Goal: Use online tool/utility: Utilize a website feature to perform a specific function

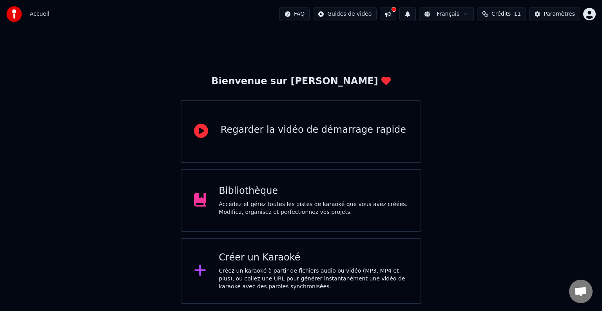
click at [353, 198] on div "Bibliothèque Accédez et gérez toutes les pistes de karaoké que vous avez créées…" at bounding box center [313, 200] width 189 height 31
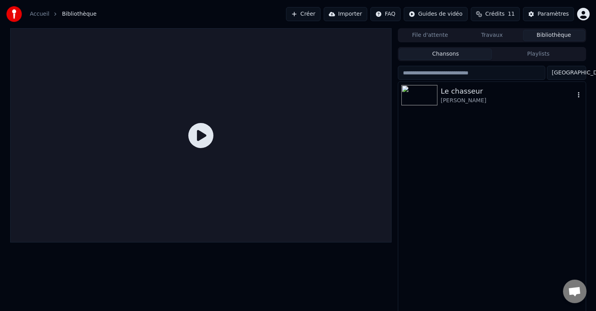
click at [433, 96] on img at bounding box center [419, 95] width 36 height 20
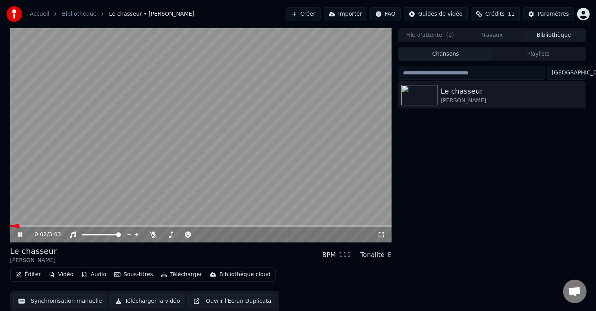
click at [17, 233] on icon at bounding box center [25, 235] width 18 height 6
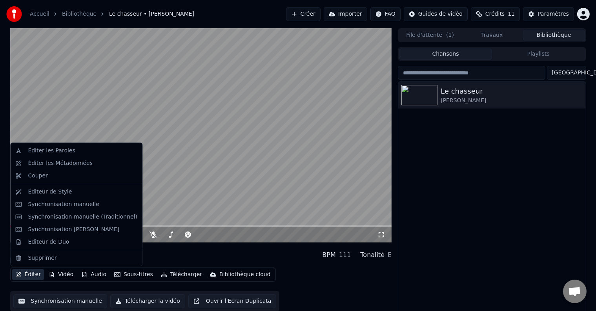
click at [35, 276] on button "Éditer" at bounding box center [28, 274] width 32 height 11
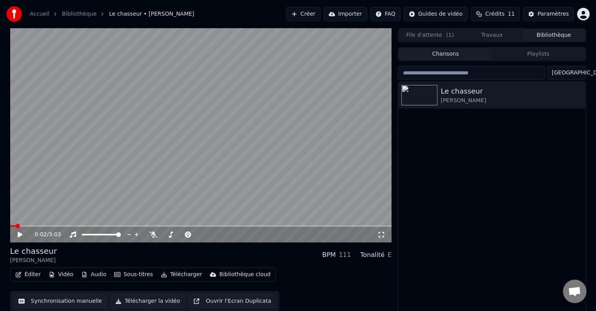
click at [439, 191] on div "Le chasseur [PERSON_NAME]" at bounding box center [491, 198] width 187 height 233
click at [501, 38] on button "Travaux" at bounding box center [492, 35] width 62 height 11
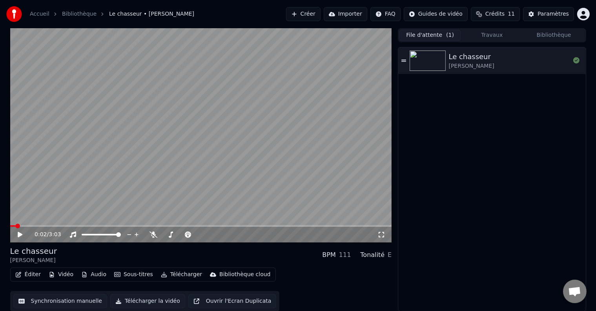
click at [444, 38] on button "File d'attente ( 1 )" at bounding box center [430, 35] width 62 height 11
click at [79, 303] on button "Synchronisation manuelle" at bounding box center [60, 301] width 94 height 14
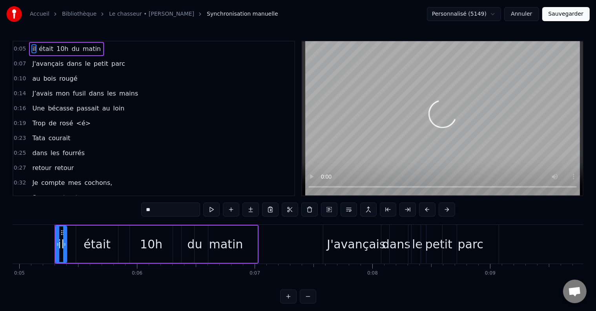
scroll to position [0, 584]
click at [134, 13] on link "Le chasseur • [PERSON_NAME]" at bounding box center [151, 14] width 85 height 8
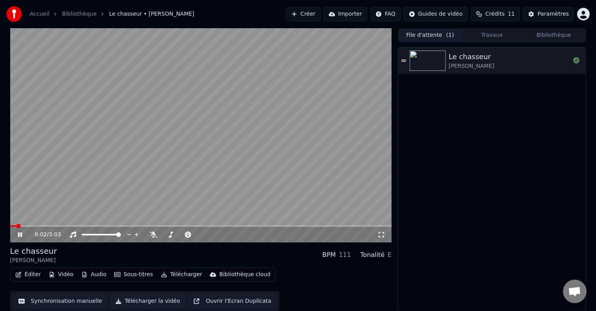
click at [22, 235] on icon at bounding box center [25, 235] width 18 height 6
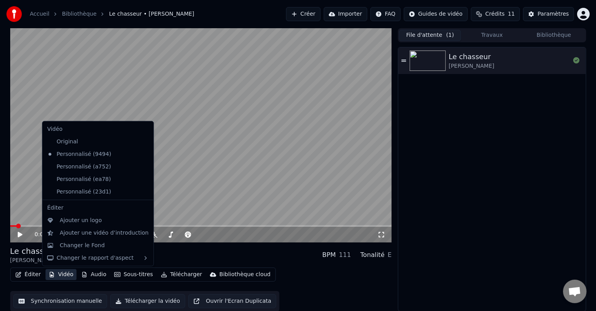
click at [54, 273] on button "Vidéo" at bounding box center [60, 274] width 31 height 11
click at [72, 242] on div "Changer le Fond" at bounding box center [82, 246] width 45 height 8
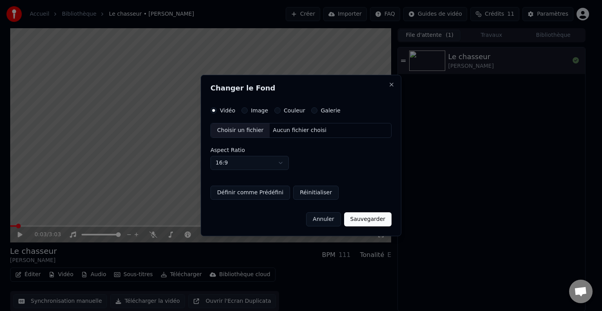
click at [248, 129] on div "Choisir un fichier" at bounding box center [240, 131] width 59 height 14
click at [248, 128] on div "Choisir un fichier" at bounding box center [240, 131] width 59 height 14
click at [246, 130] on div "Choisir un fichier" at bounding box center [240, 131] width 59 height 14
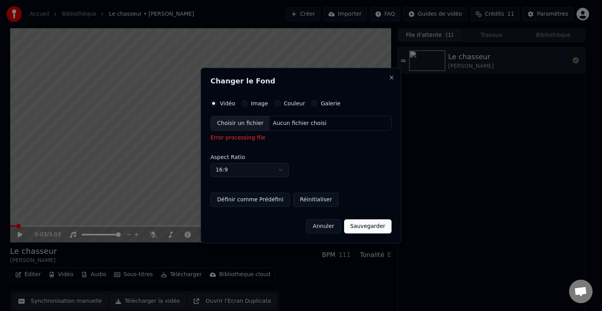
click at [235, 124] on div "Choisir un fichier" at bounding box center [240, 123] width 59 height 14
click at [243, 121] on div "Choisir un fichier" at bounding box center [240, 123] width 59 height 14
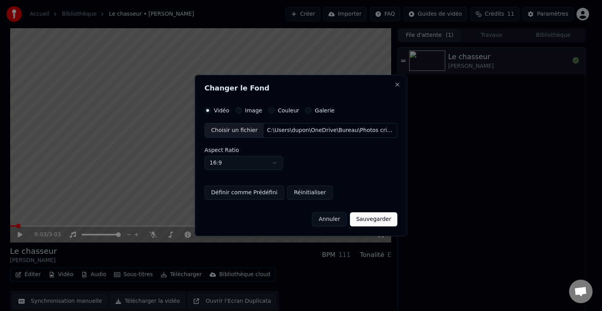
click at [373, 218] on button "Sauvegarder" at bounding box center [373, 220] width 47 height 14
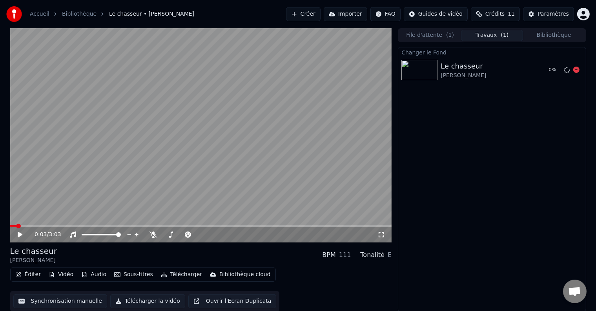
click at [550, 70] on div "0 %" at bounding box center [555, 70] width 12 height 6
click at [492, 14] on span "Crédits" at bounding box center [494, 14] width 19 height 8
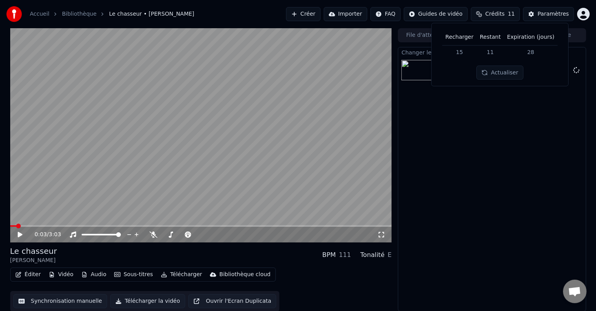
click at [497, 123] on div "Changer le Fond Le chasseur [PERSON_NAME] 0 %" at bounding box center [492, 179] width 188 height 265
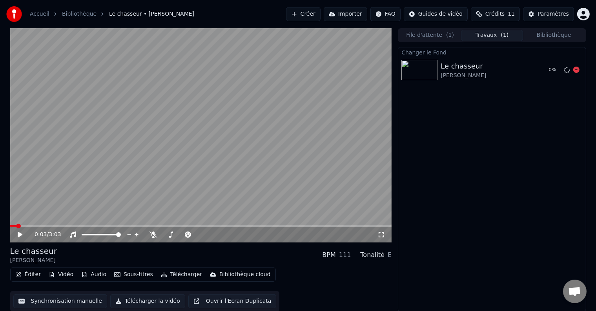
click at [551, 71] on div "0 %" at bounding box center [555, 70] width 12 height 6
click at [579, 68] on icon at bounding box center [576, 70] width 6 height 6
click at [564, 69] on icon at bounding box center [567, 70] width 6 height 6
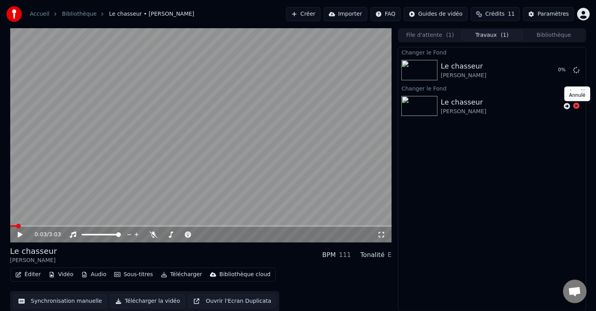
click at [576, 105] on icon at bounding box center [576, 106] width 6 height 6
click at [578, 70] on icon at bounding box center [576, 70] width 6 height 6
click at [33, 276] on button "Éditer" at bounding box center [28, 274] width 32 height 11
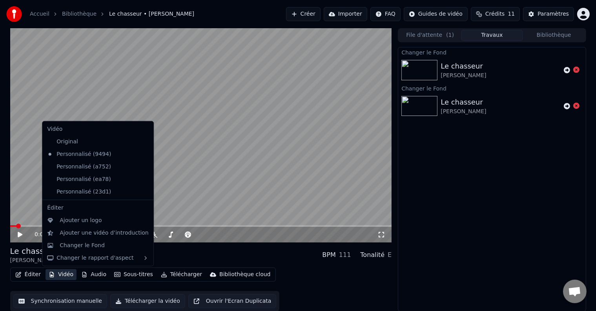
click at [65, 276] on button "Vidéo" at bounding box center [60, 274] width 31 height 11
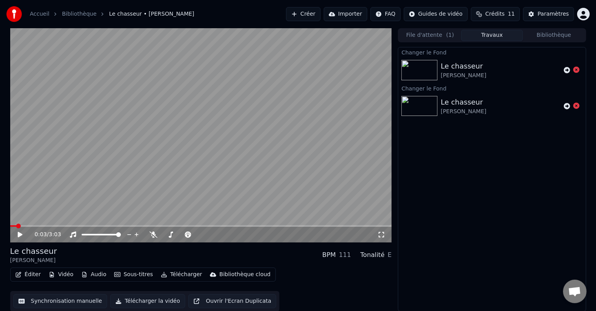
click at [64, 274] on button "Vidéo" at bounding box center [60, 274] width 31 height 11
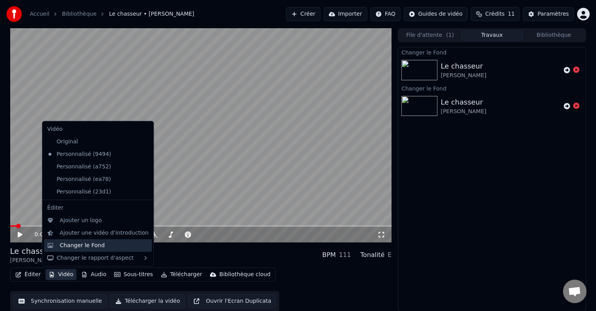
click at [68, 247] on div "Changer le Fond" at bounding box center [82, 246] width 45 height 8
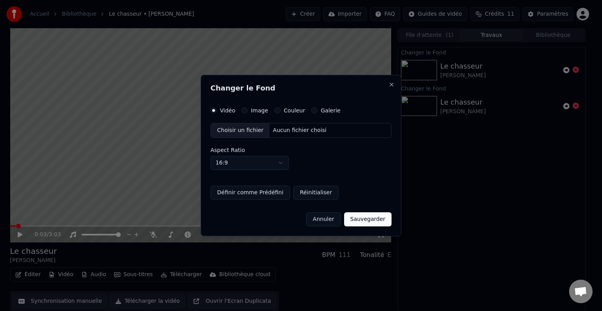
click at [243, 130] on div "Choisir un fichier" at bounding box center [240, 131] width 59 height 14
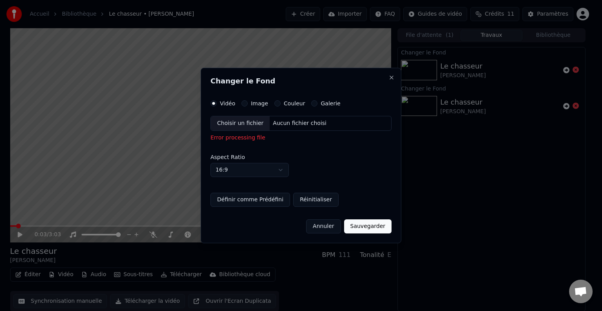
click at [239, 123] on div "Choisir un fichier" at bounding box center [240, 123] width 59 height 14
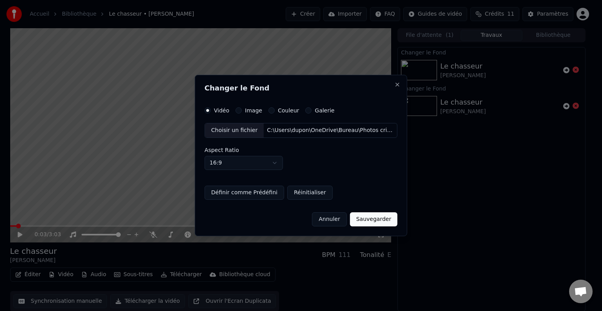
click at [253, 195] on button "Définir comme Prédéfini" at bounding box center [245, 193] width 80 height 14
click at [368, 221] on button "Sauvegarder" at bounding box center [373, 220] width 47 height 14
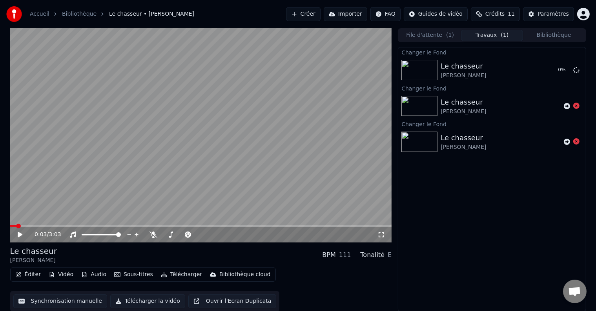
click at [456, 161] on div "Changer le Fond Le chasseur [PERSON_NAME] 0 % Changer le Fond Le chasseur [PERS…" at bounding box center [492, 179] width 188 height 265
